Goal: Task Accomplishment & Management: Use online tool/utility

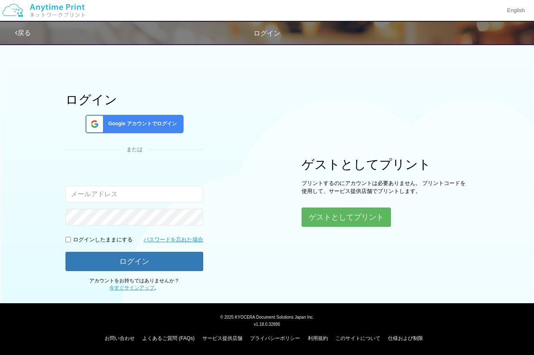
click at [162, 125] on span "Google アカウントでログイン" at bounding box center [141, 123] width 72 height 7
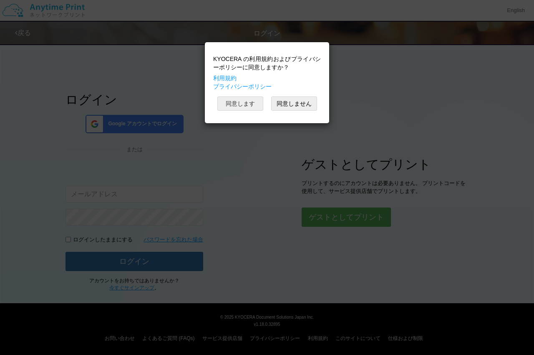
click at [244, 100] on button "同意します" at bounding box center [240, 103] width 46 height 14
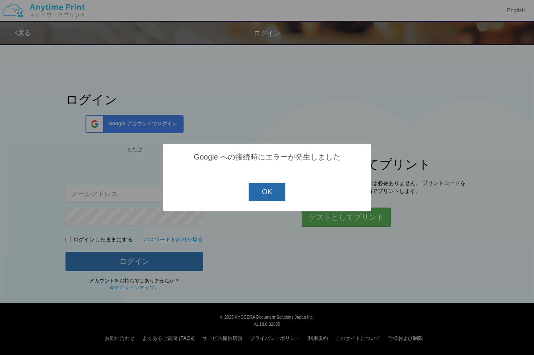
click at [275, 195] on button "OK" at bounding box center [267, 192] width 37 height 18
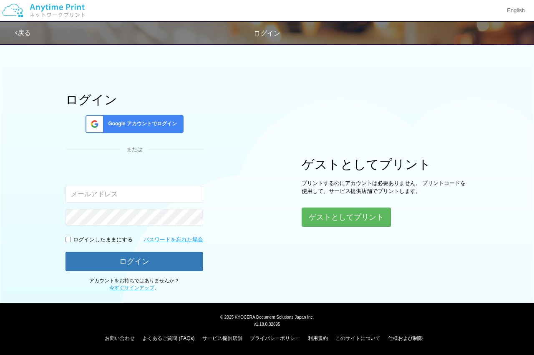
click at [245, 144] on div "ログイン Google アカウントでログイン または 入力されたメールアドレスまたはパスワードが正しくありません。 ログインしたままにする パスワードを忘れた…" at bounding box center [267, 165] width 501 height 252
click at [157, 120] on div "Google アカウントでログイン" at bounding box center [135, 124] width 98 height 18
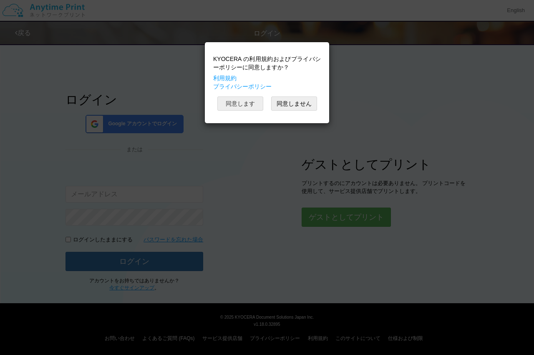
click at [260, 106] on button "同意します" at bounding box center [240, 103] width 46 height 14
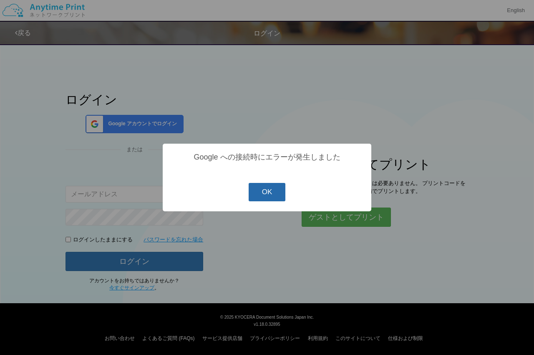
click at [269, 191] on button "OK" at bounding box center [267, 192] width 37 height 18
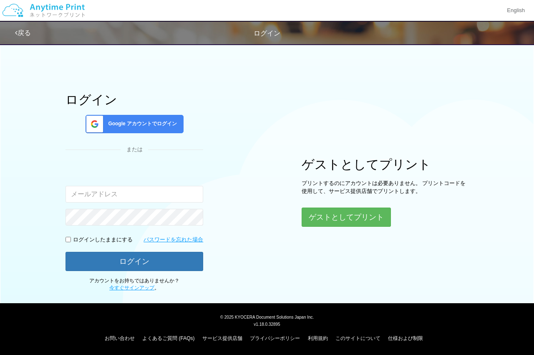
click at [254, 81] on div "ログイン Google アカウントでログイン または 入力されたメールアドレスまたはパスワードが正しくありません。 ログインしたままにする パスワードを忘れた…" at bounding box center [267, 165] width 501 height 252
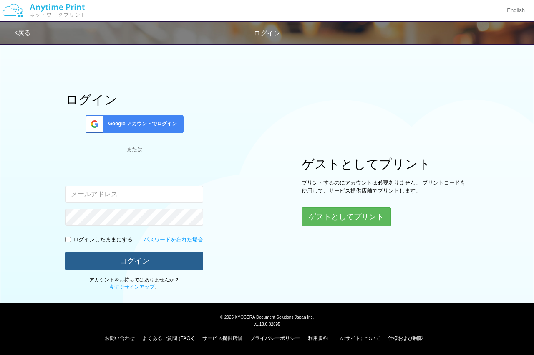
click at [141, 254] on button "ログイン" at bounding box center [134, 261] width 138 height 18
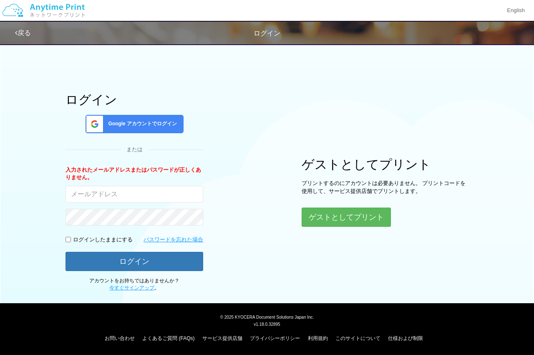
drag, startPoint x: 272, startPoint y: 119, endPoint x: 267, endPoint y: 58, distance: 61.1
click at [273, 119] on div "ログイン Google アカウントでログイン または 入力されたメールアドレスまたはパスワードが正しくありません。 ログインしたままにする パスワードを忘れた…" at bounding box center [267, 165] width 501 height 252
click at [160, 123] on span "Google アカウントでログイン" at bounding box center [141, 123] width 72 height 7
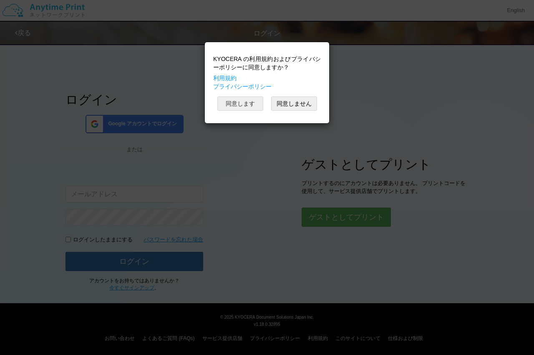
click at [252, 103] on button "同意します" at bounding box center [240, 103] width 46 height 14
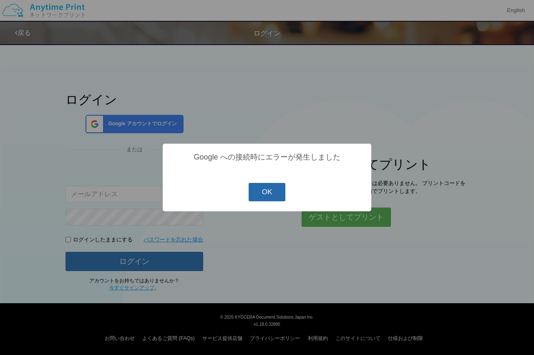
click at [259, 194] on button "OK" at bounding box center [267, 192] width 37 height 18
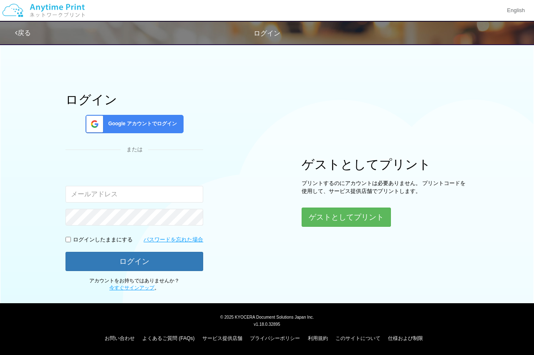
click at [69, 11] on img at bounding box center [43, 10] width 89 height 29
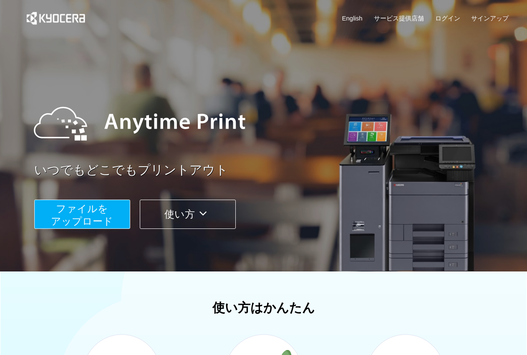
scroll to position [120, 0]
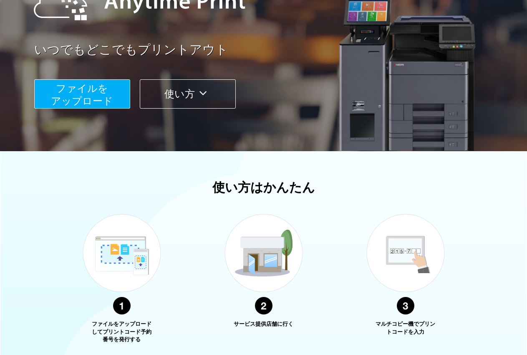
click at [100, 99] on span "ファイルを ​​アップロード" at bounding box center [82, 95] width 62 height 24
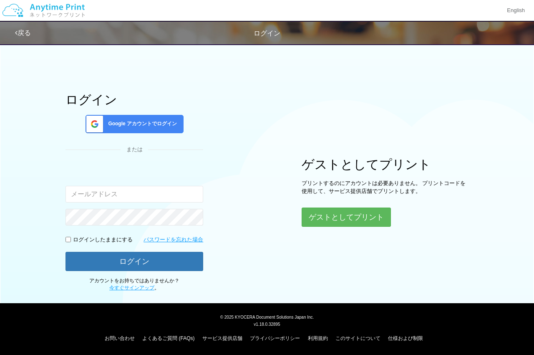
click at [141, 122] on span "Google アカウントでログイン" at bounding box center [141, 123] width 72 height 7
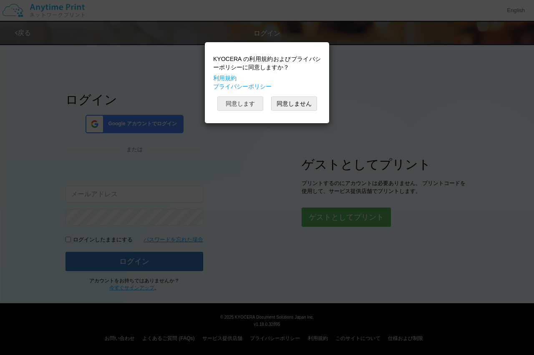
click at [224, 106] on button "同意します" at bounding box center [240, 103] width 46 height 14
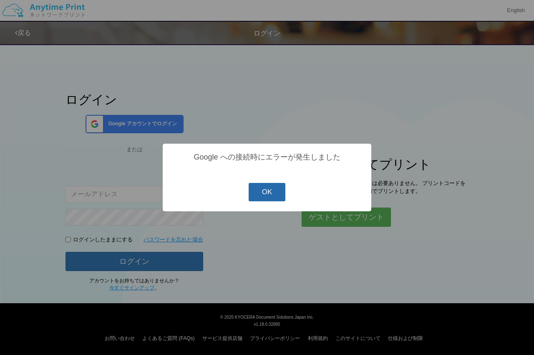
click at [277, 190] on button "OK" at bounding box center [267, 192] width 37 height 18
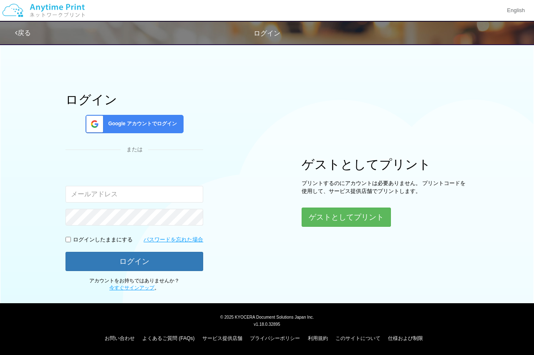
click at [38, 15] on img at bounding box center [43, 10] width 89 height 29
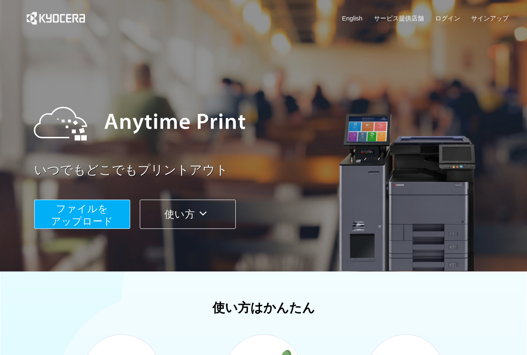
scroll to position [245, 0]
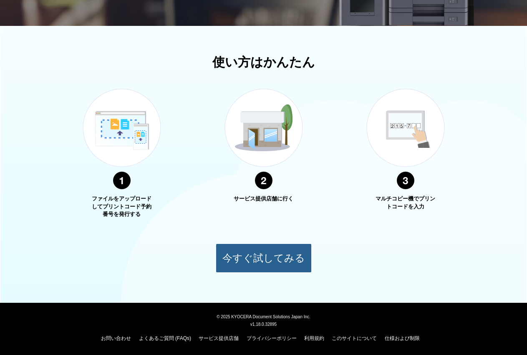
click at [265, 265] on button "今すぐ試してみる" at bounding box center [264, 257] width 96 height 29
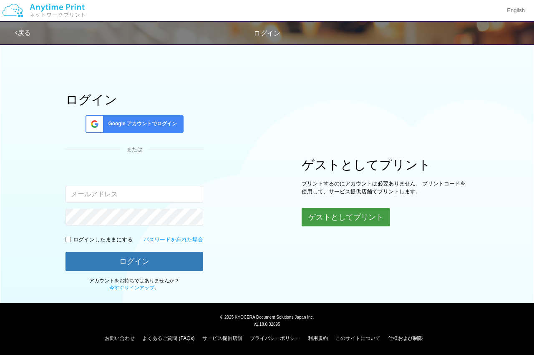
click at [332, 220] on button "ゲストとしてプリント" at bounding box center [346, 217] width 88 height 18
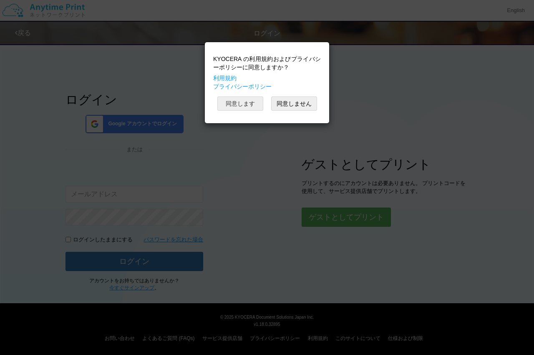
click at [256, 107] on button "同意します" at bounding box center [240, 103] width 46 height 14
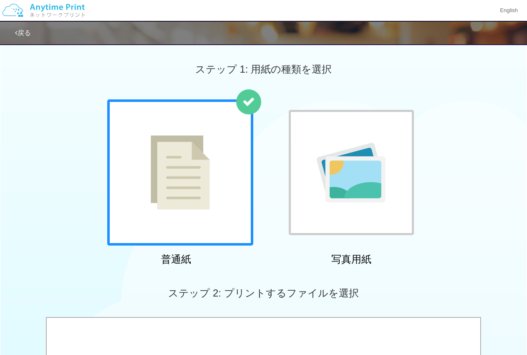
click at [217, 176] on div at bounding box center [180, 172] width 146 height 146
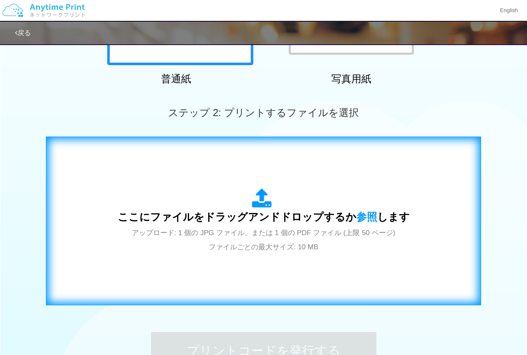
scroll to position [280, 0]
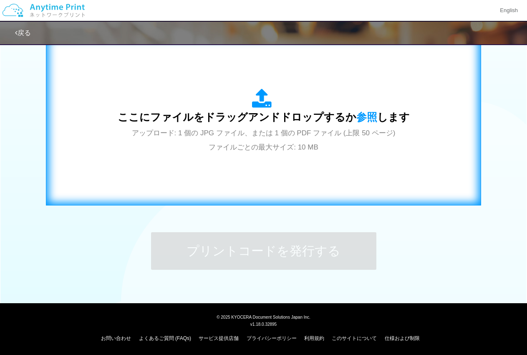
click at [243, 147] on span "アップロード: 1 個の JPG ファイル、または 1 個の PDF ファイル (上限 50 ページ) ファイルごとの最大サイズ: 10 MB" at bounding box center [264, 140] width 264 height 22
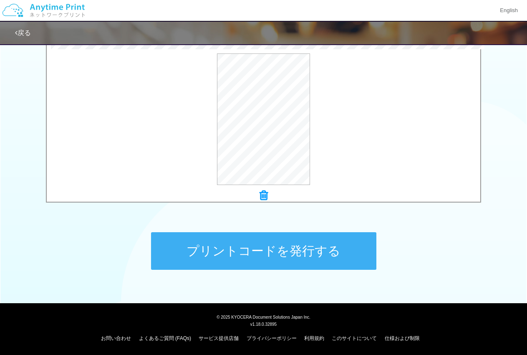
click at [285, 260] on button "プリントコードを発行する" at bounding box center [263, 251] width 225 height 38
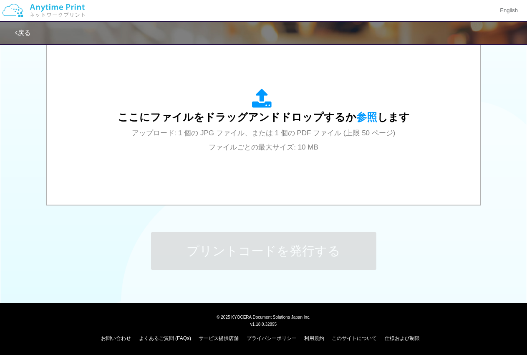
scroll to position [0, 0]
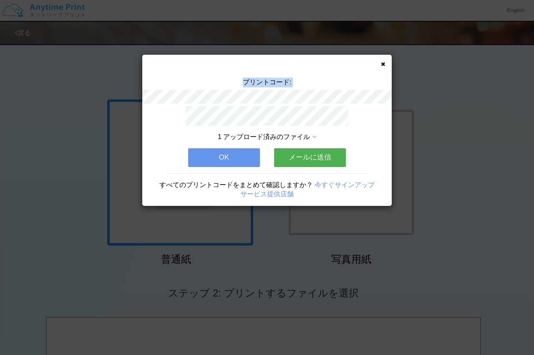
click at [310, 94] on div "プリントコード:" at bounding box center [266, 92] width 249 height 28
copy div "プリントコード:"
click at [333, 156] on button "メールに送信" at bounding box center [310, 157] width 72 height 18
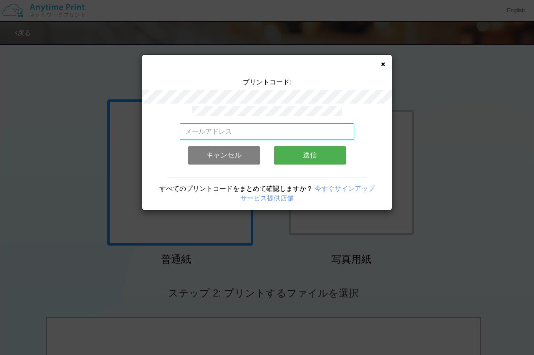
click at [268, 128] on input "email" at bounding box center [267, 131] width 175 height 17
type input "あ"
type input "sokkinotomo@gmail.com"
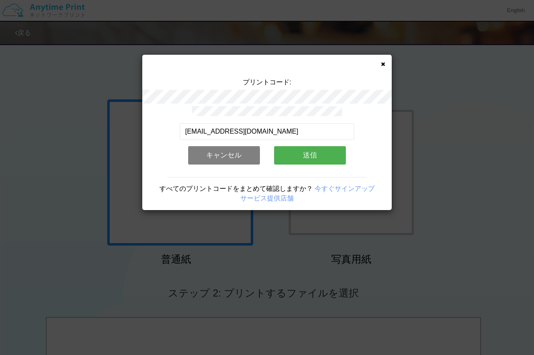
click at [327, 157] on button "送信" at bounding box center [310, 155] width 72 height 18
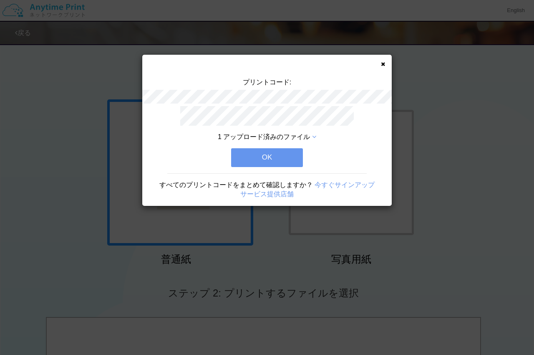
click at [282, 157] on button "OK" at bounding box center [267, 157] width 72 height 18
